Goal: Task Accomplishment & Management: Use online tool/utility

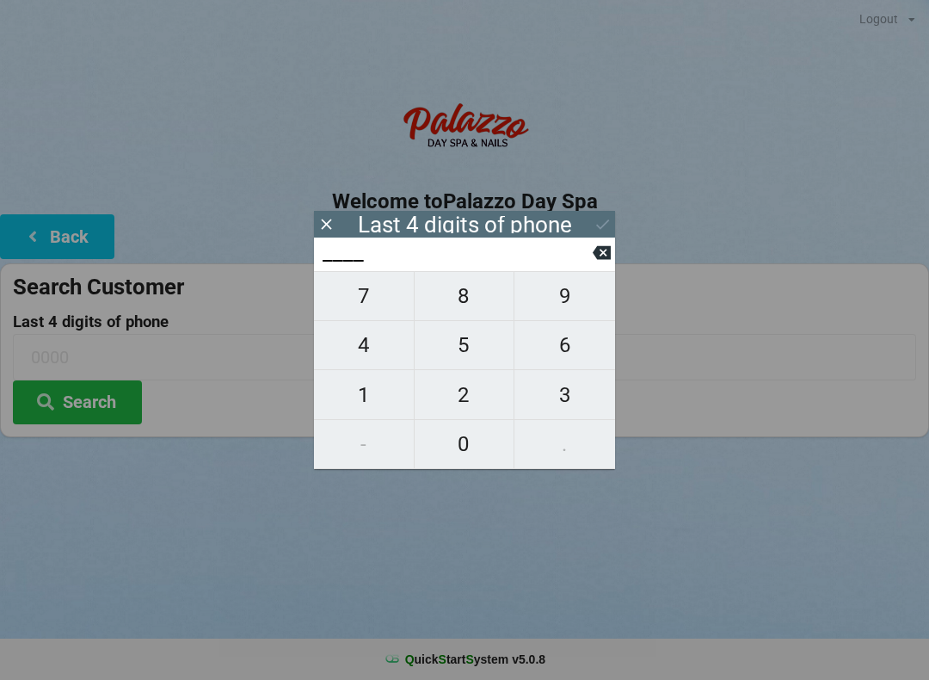
scroll to position [2, 0]
click at [563, 353] on span "6" at bounding box center [565, 345] width 101 height 36
type input "6___"
click at [378, 304] on span "7" at bounding box center [364, 296] width 100 height 36
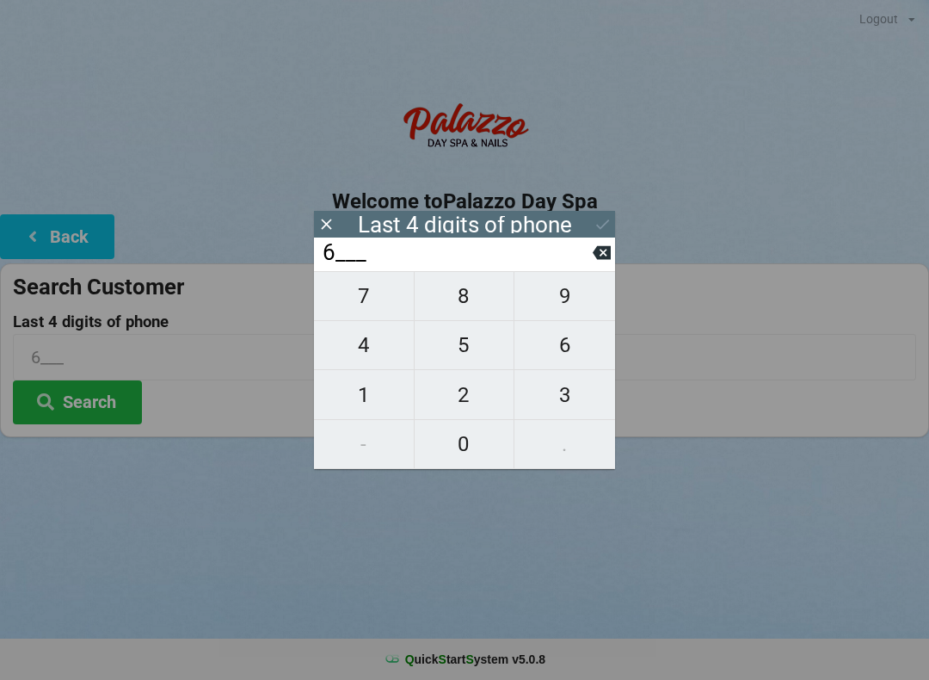
type input "67__"
click at [470, 447] on span "0" at bounding box center [465, 444] width 100 height 36
type input "670_"
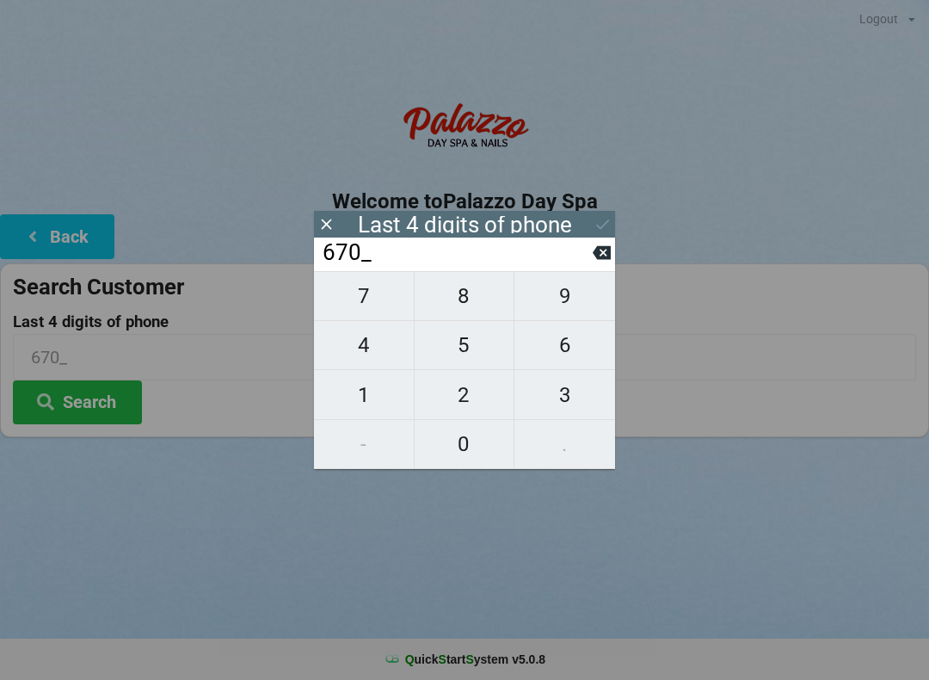
click at [477, 441] on span "0" at bounding box center [465, 444] width 100 height 36
type input "6700"
click at [590, 263] on input "6700" at bounding box center [457, 253] width 272 height 28
click at [587, 259] on input "6700" at bounding box center [457, 253] width 272 height 28
click at [589, 254] on input "6700" at bounding box center [457, 253] width 272 height 28
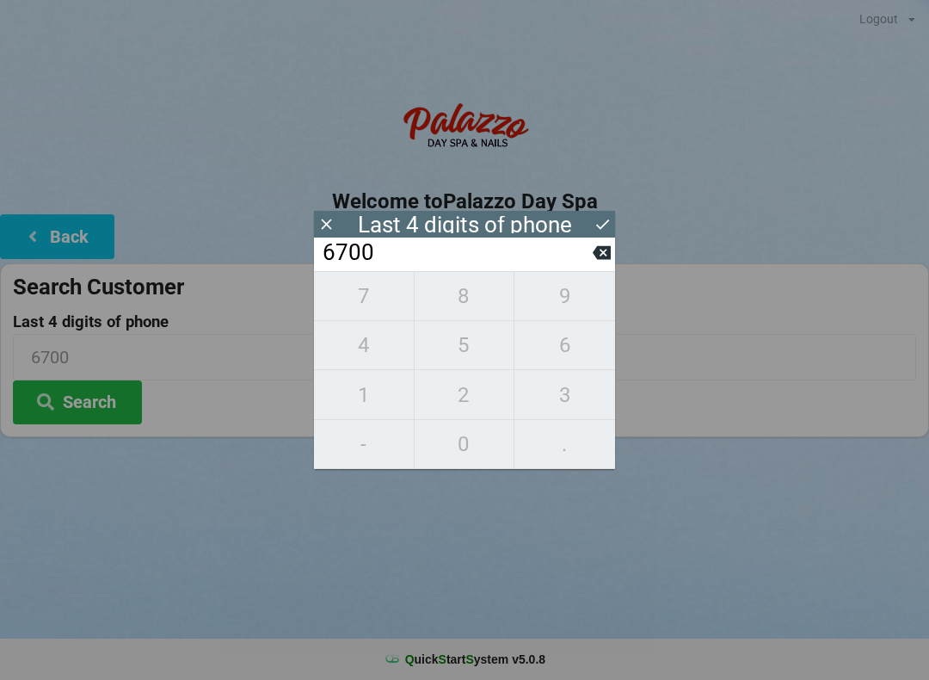
click at [591, 254] on input "6700" at bounding box center [457, 253] width 272 height 28
click at [600, 244] on div "6700" at bounding box center [464, 255] width 301 height 34
click at [593, 249] on button at bounding box center [602, 252] width 18 height 23
click at [585, 249] on input "670_" at bounding box center [457, 253] width 272 height 28
click at [589, 246] on input "670_" at bounding box center [457, 253] width 272 height 28
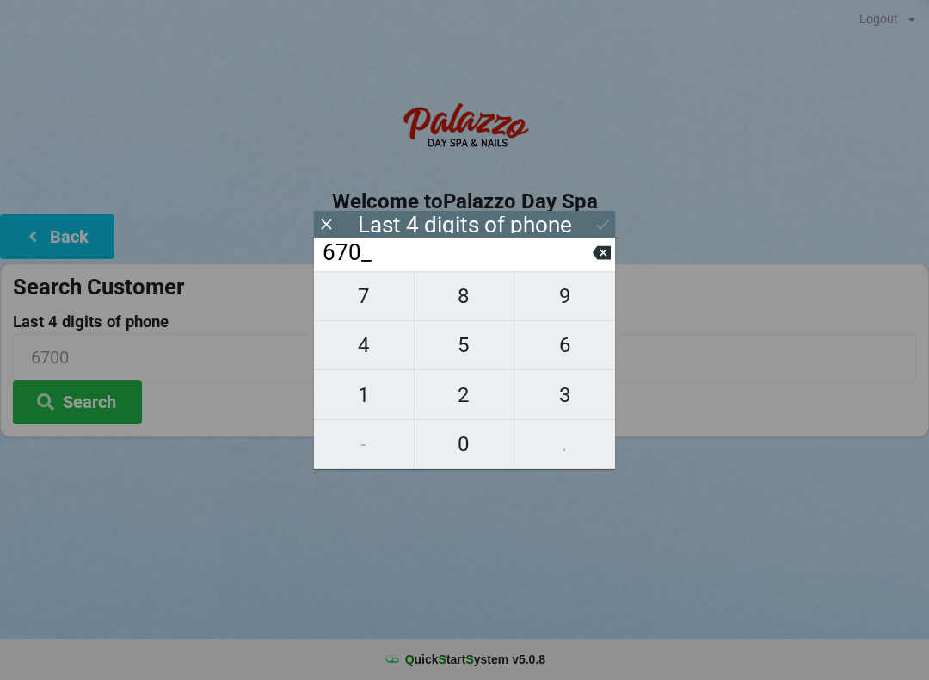
click at [588, 243] on input "670_" at bounding box center [457, 253] width 272 height 28
click at [583, 242] on input "670_" at bounding box center [457, 253] width 272 height 28
click at [579, 245] on input "670_" at bounding box center [457, 253] width 272 height 28
click at [590, 243] on input "670_" at bounding box center [457, 253] width 272 height 28
click at [577, 252] on input "670_" at bounding box center [457, 253] width 272 height 28
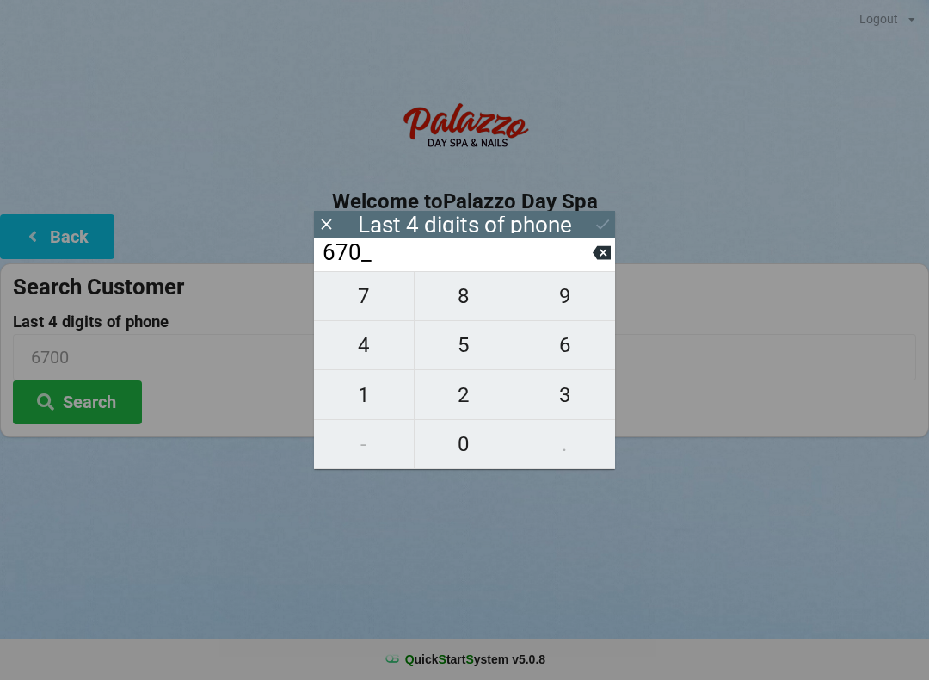
click at [597, 259] on icon at bounding box center [602, 253] width 18 height 14
click at [610, 254] on icon at bounding box center [602, 253] width 18 height 14
click at [599, 258] on icon at bounding box center [602, 253] width 18 height 14
type input "____"
click at [601, 260] on icon at bounding box center [602, 253] width 18 height 14
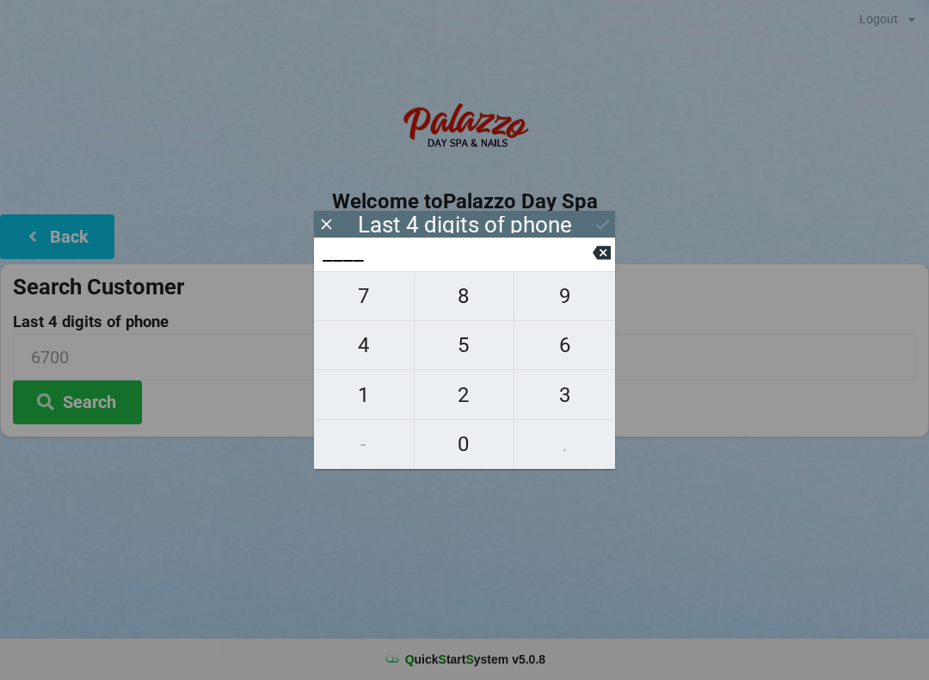
click at [463, 447] on span "0" at bounding box center [465, 444] width 100 height 36
type input "0___"
click at [568, 398] on span "3" at bounding box center [565, 395] width 101 height 36
type input "03__"
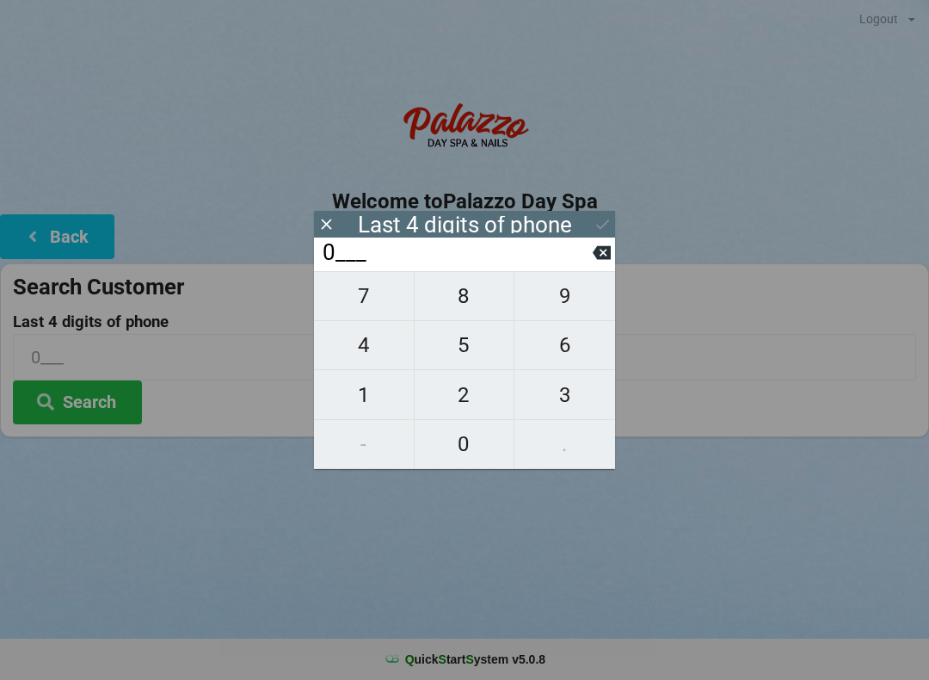
type input "03__"
click at [369, 312] on span "7" at bounding box center [364, 296] width 100 height 36
type input "037_"
click at [569, 394] on span "3" at bounding box center [565, 395] width 101 height 36
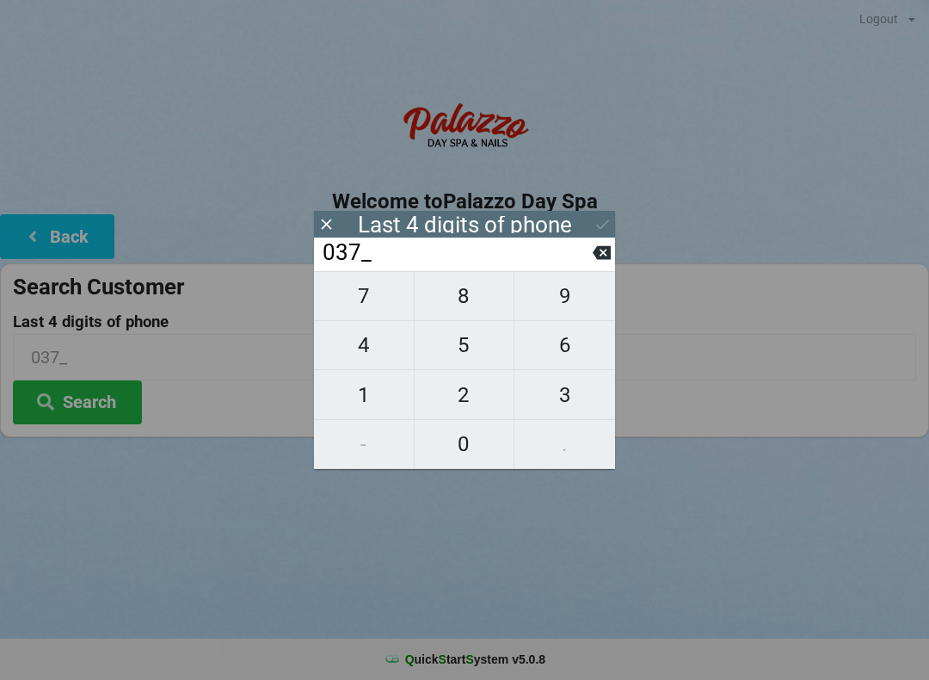
type input "0373"
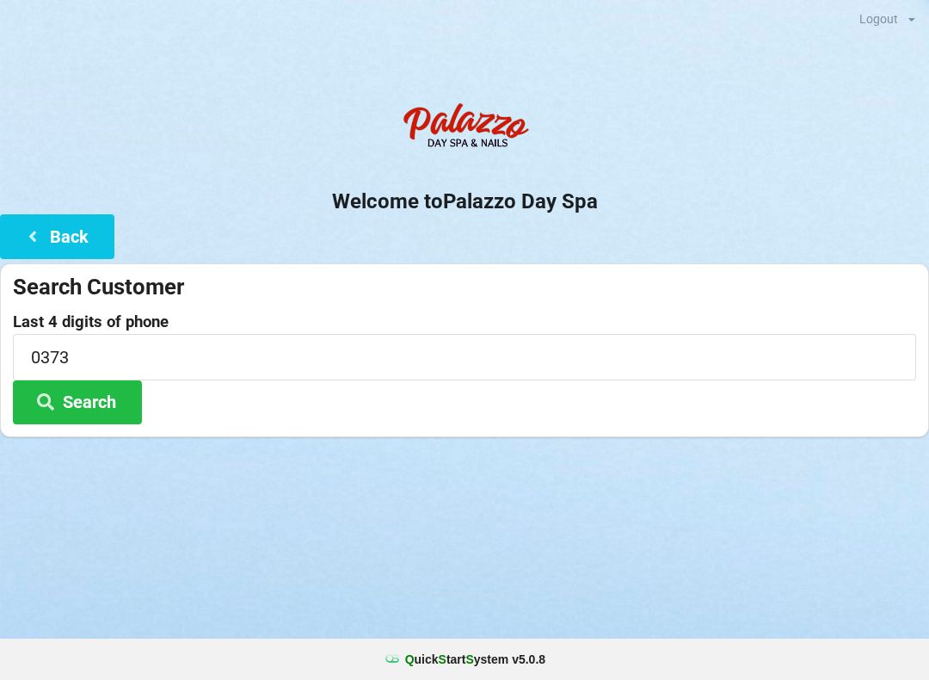
click at [711, 538] on div "Logout Logout Sign-In Welcome to Palazzo Day Spa Back Search Customer Last 4 di…" at bounding box center [464, 340] width 929 height 680
click at [108, 405] on button "Search" at bounding box center [77, 402] width 129 height 44
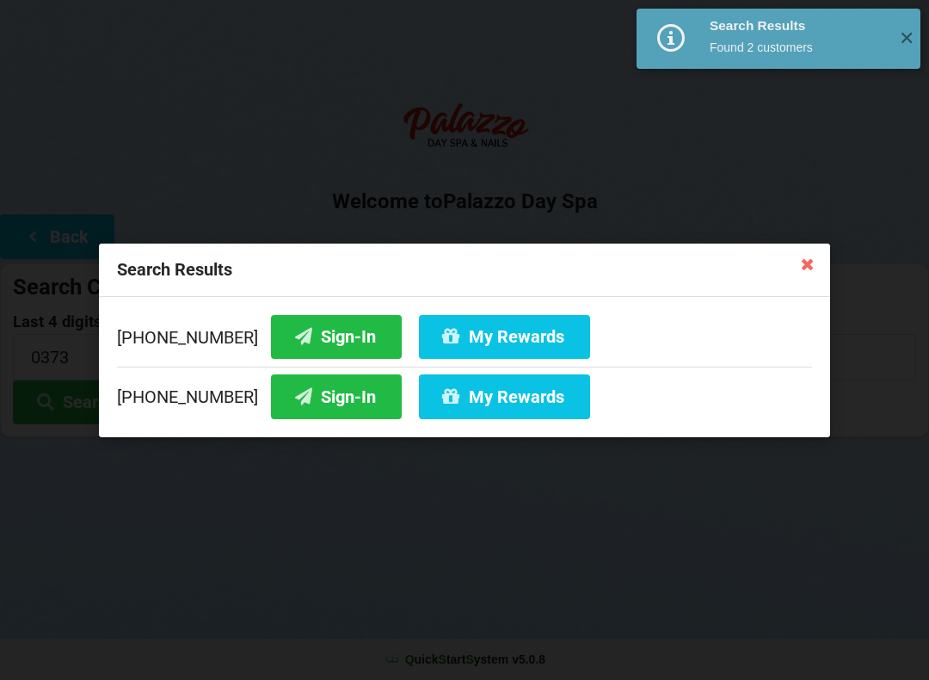
click at [293, 335] on icon at bounding box center [303, 335] width 21 height 15
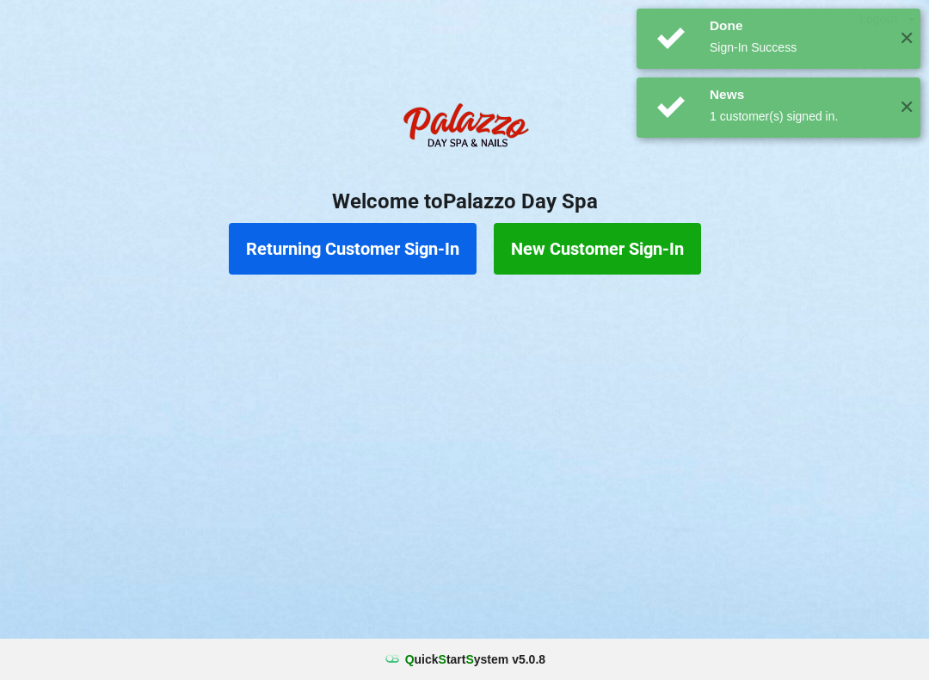
click at [398, 255] on button "Returning Customer Sign-In" at bounding box center [353, 249] width 248 height 52
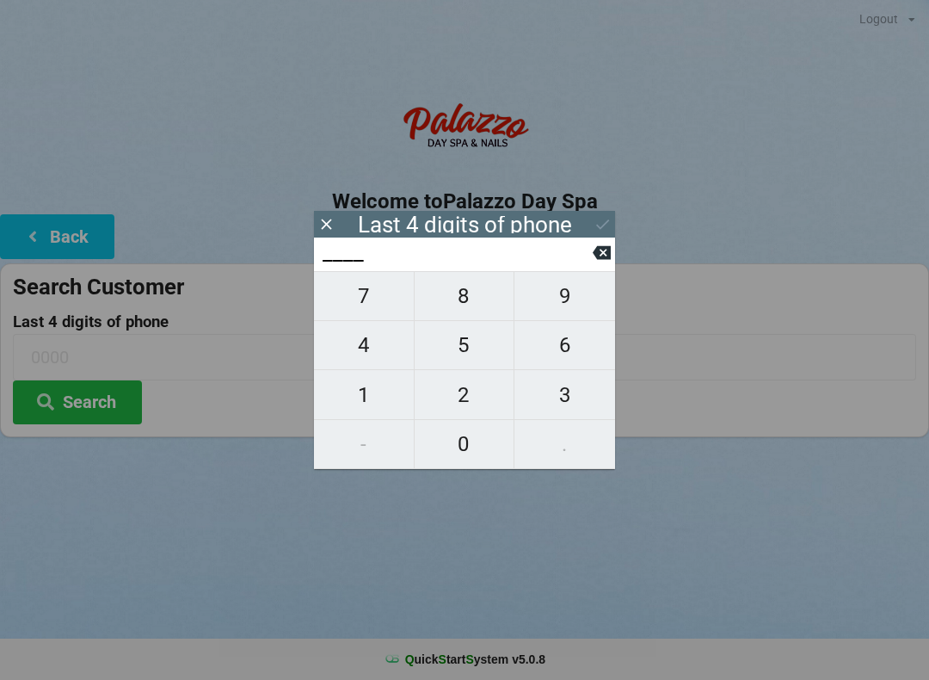
click at [472, 443] on span "0" at bounding box center [465, 444] width 100 height 36
type input "0___"
click at [580, 400] on span "3" at bounding box center [565, 395] width 101 height 36
type input "03__"
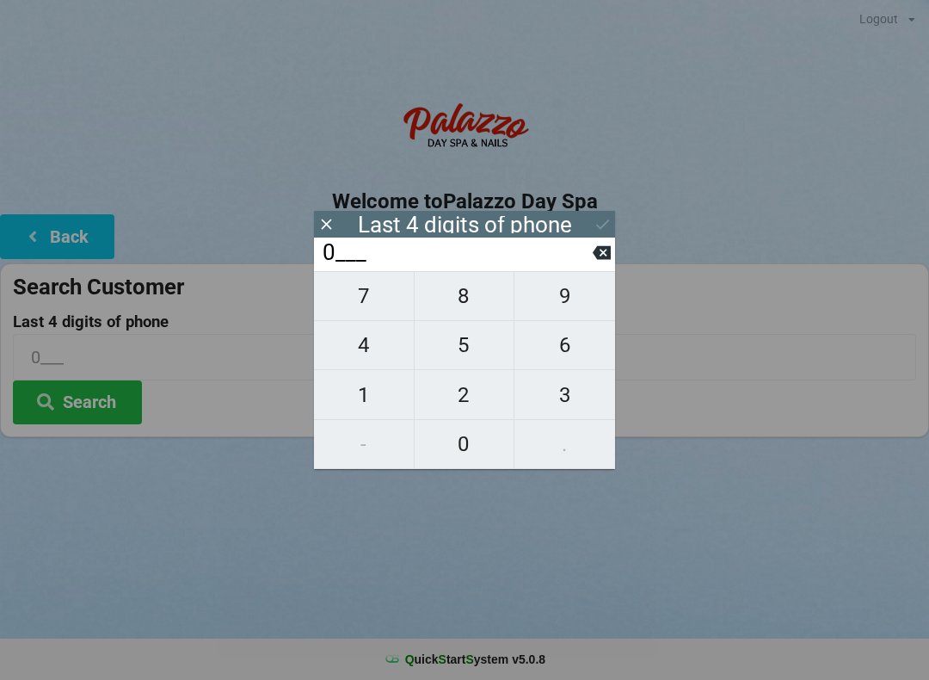
type input "03__"
click at [354, 312] on span "7" at bounding box center [364, 296] width 100 height 36
type input "037_"
click at [570, 396] on span "3" at bounding box center [565, 395] width 101 height 36
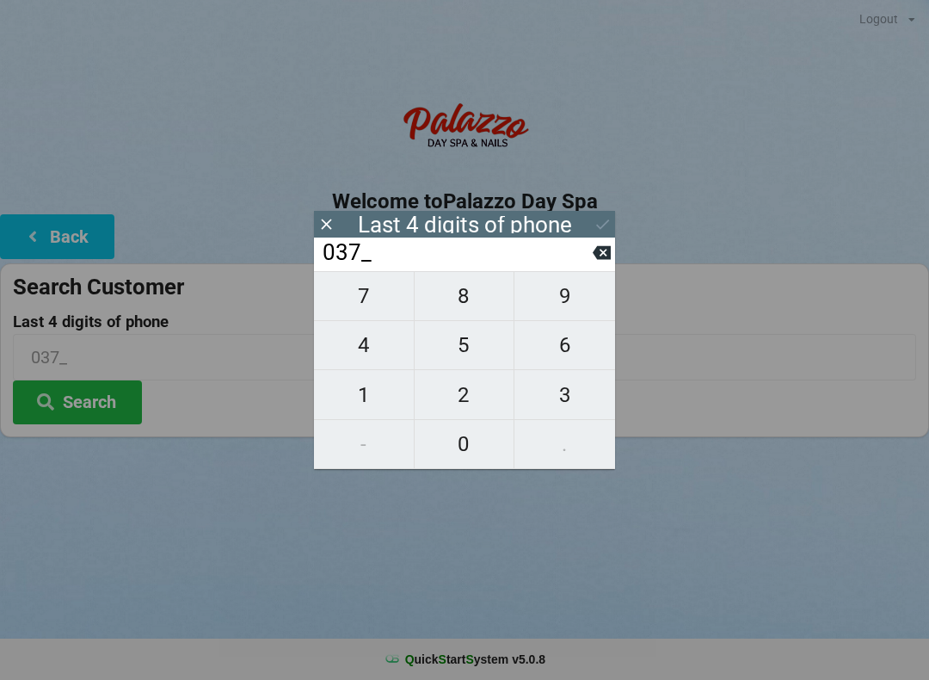
type input "0373"
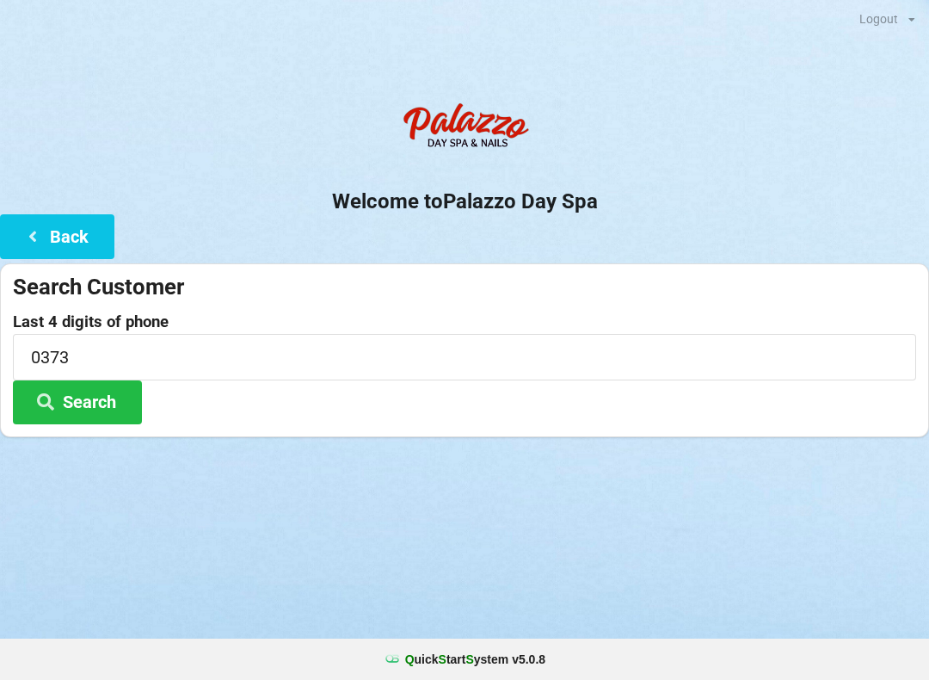
click at [267, 550] on div "Logout Logout Sign-In Welcome to Palazzo Day Spa Back Search Customer Last 4 di…" at bounding box center [464, 340] width 929 height 680
click at [88, 403] on button "Search" at bounding box center [77, 402] width 129 height 44
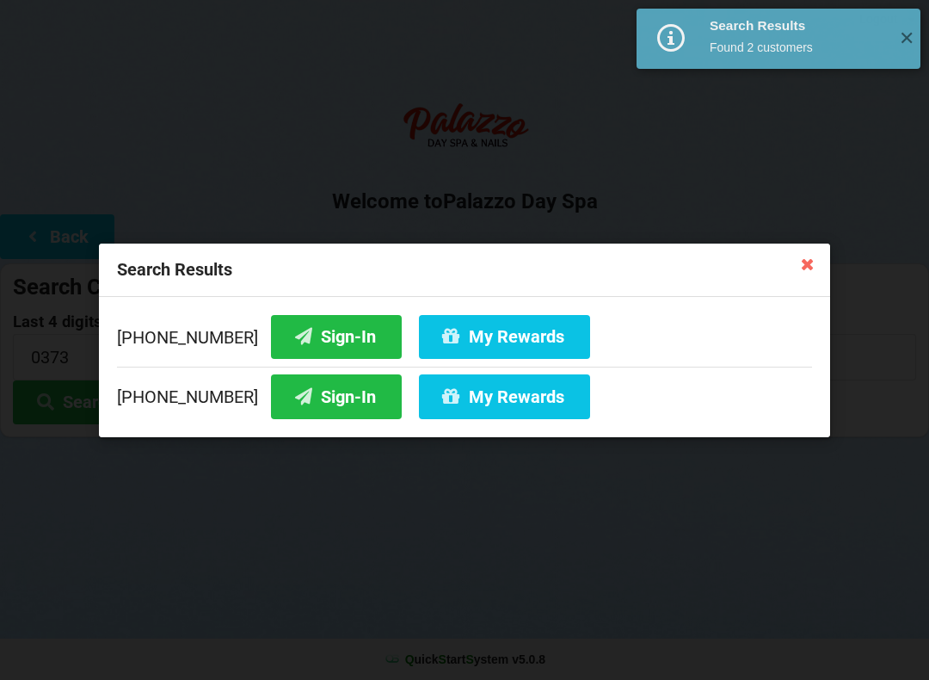
click at [515, 342] on button "My Rewards" at bounding box center [504, 336] width 171 height 44
